Goal: Navigation & Orientation: Find specific page/section

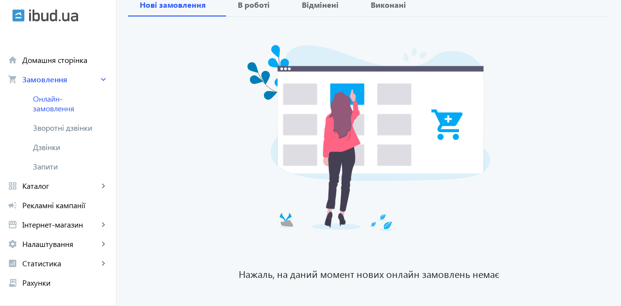
scroll to position [128, 0]
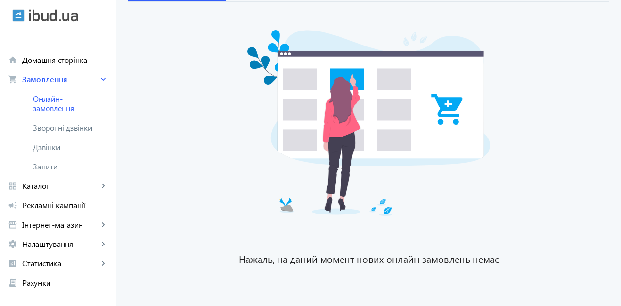
click at [51, 128] on span "Зворотні дзвінки" at bounding box center [65, 128] width 64 height 10
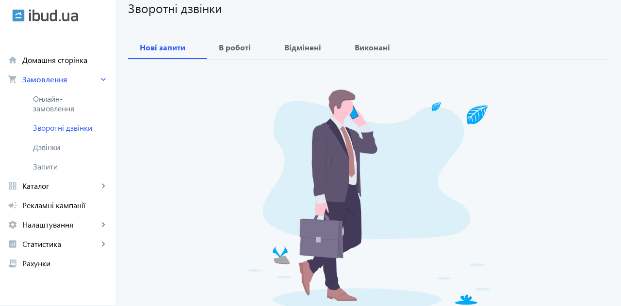
scroll to position [80, 0]
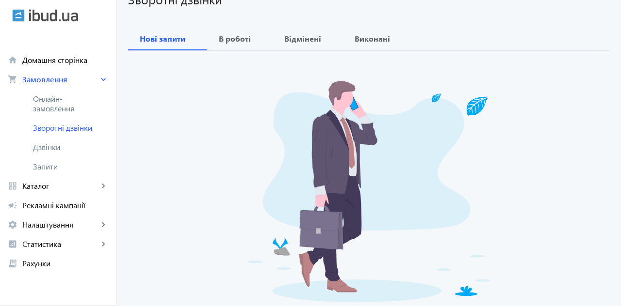
click at [45, 148] on span "Дзвінки" at bounding box center [70, 148] width 75 height 10
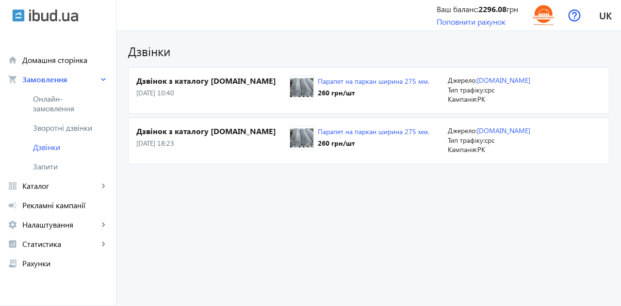
scroll to position [47, 0]
click at [64, 205] on span "Рекламні кампанії" at bounding box center [65, 206] width 86 height 10
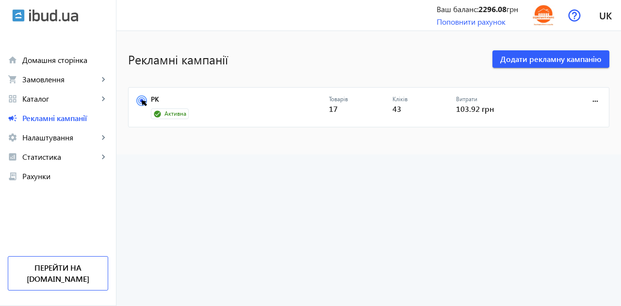
click at [145, 100] on icon at bounding box center [141, 101] width 11 height 11
click at [151, 105] on link "РК" at bounding box center [240, 103] width 178 height 14
